Goal: Task Accomplishment & Management: Manage account settings

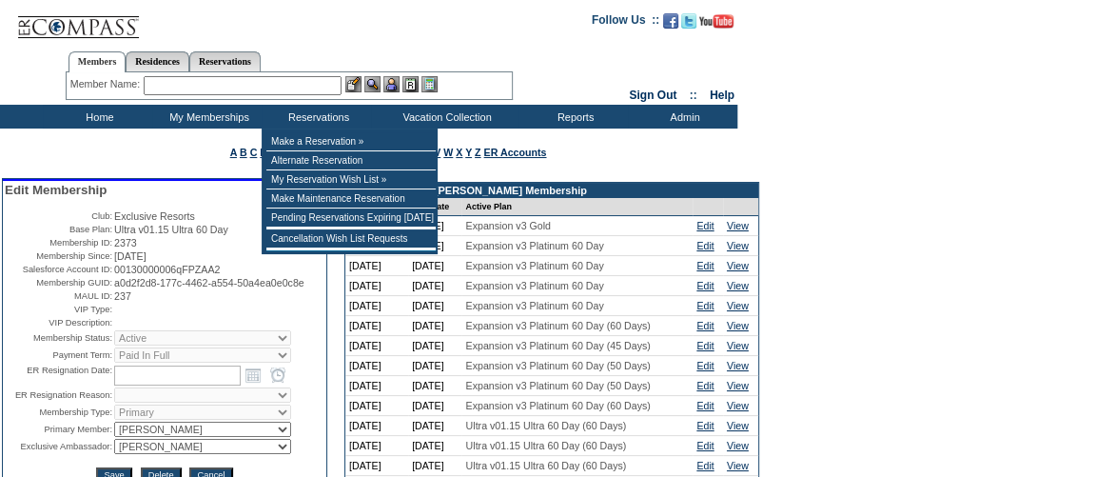
click at [244, 90] on input "text" at bounding box center [243, 85] width 198 height 19
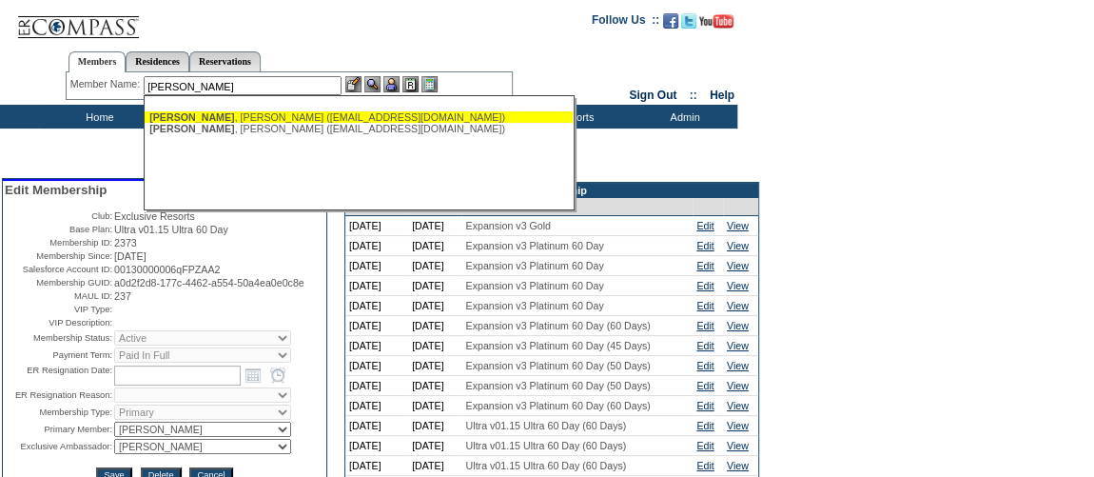
click at [232, 119] on div "[PERSON_NAME] ([EMAIL_ADDRESS][DOMAIN_NAME])" at bounding box center [358, 116] width 419 height 11
type input "[PERSON_NAME] ([EMAIL_ADDRESS][DOMAIN_NAME])"
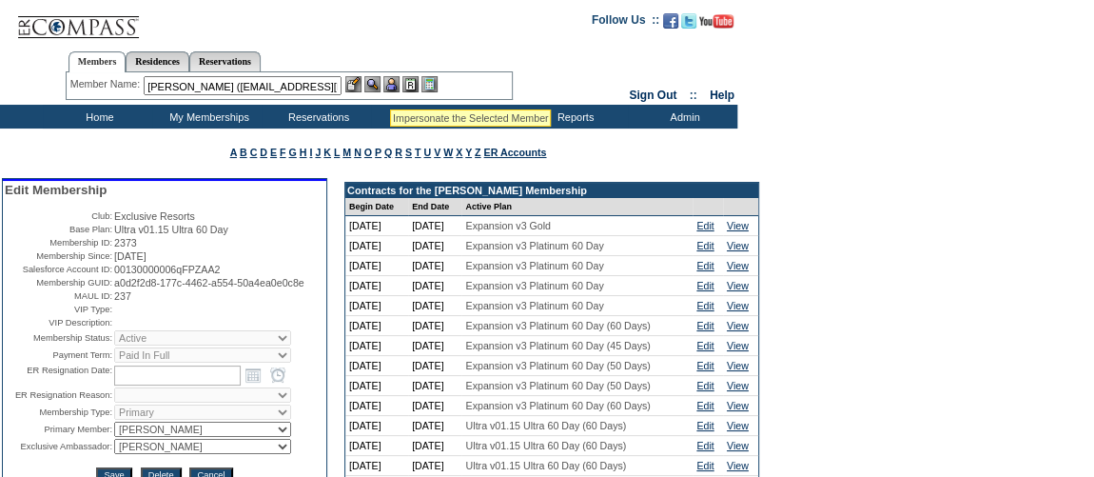
click at [399, 83] on img at bounding box center [391, 84] width 16 height 16
click at [376, 85] on img at bounding box center [372, 84] width 16 height 16
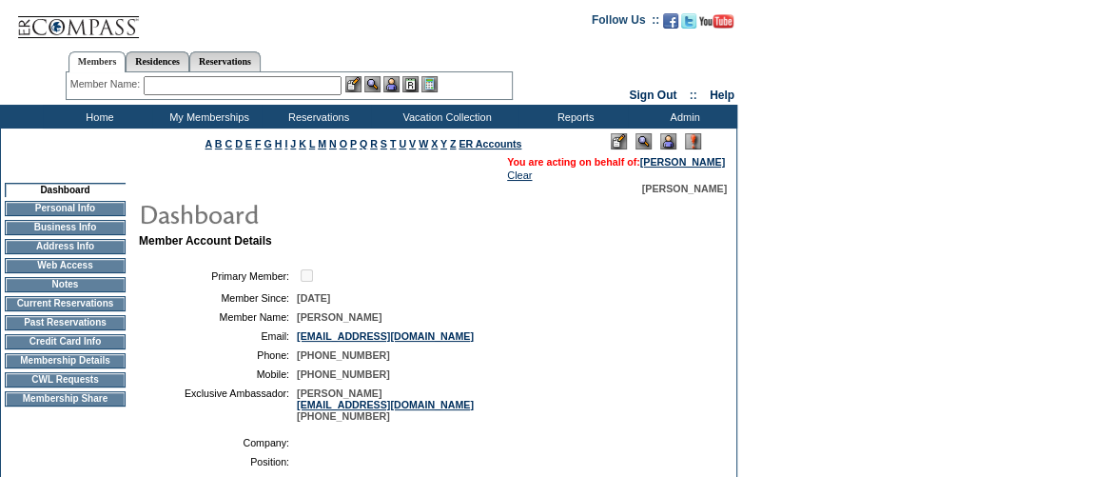
click at [74, 367] on td "Membership Details" at bounding box center [65, 360] width 121 height 15
